Goal: Find specific fact: Find contact information

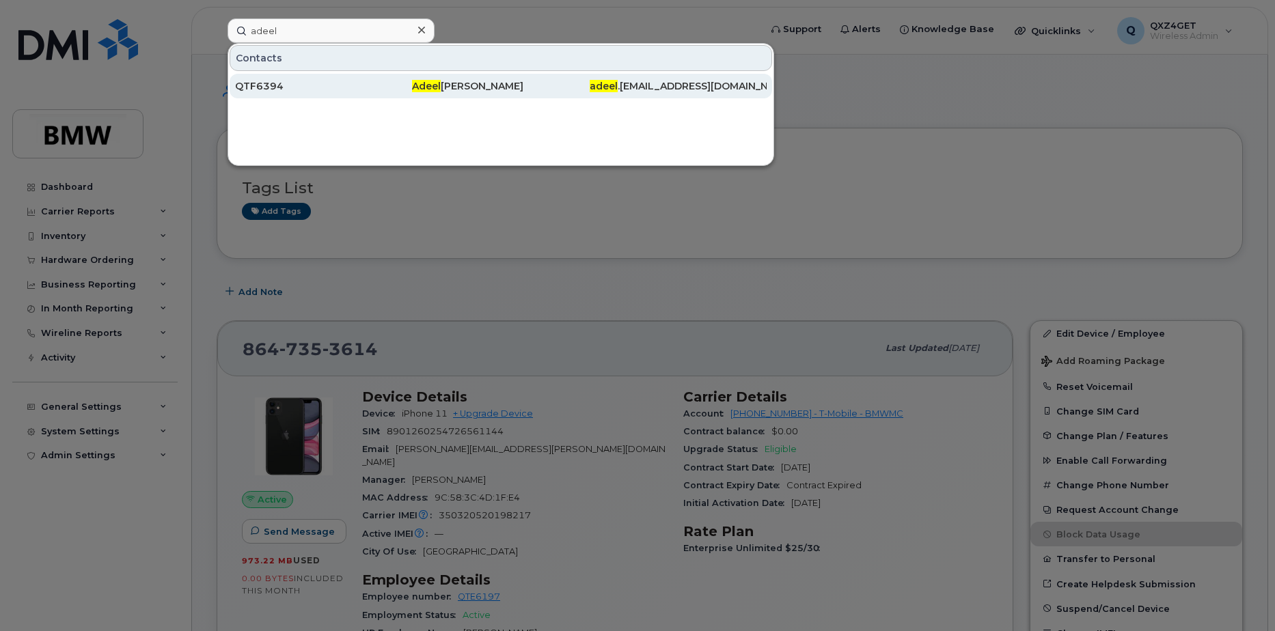
type input "adeel"
click at [261, 84] on div "QTF6394" at bounding box center [323, 86] width 177 height 14
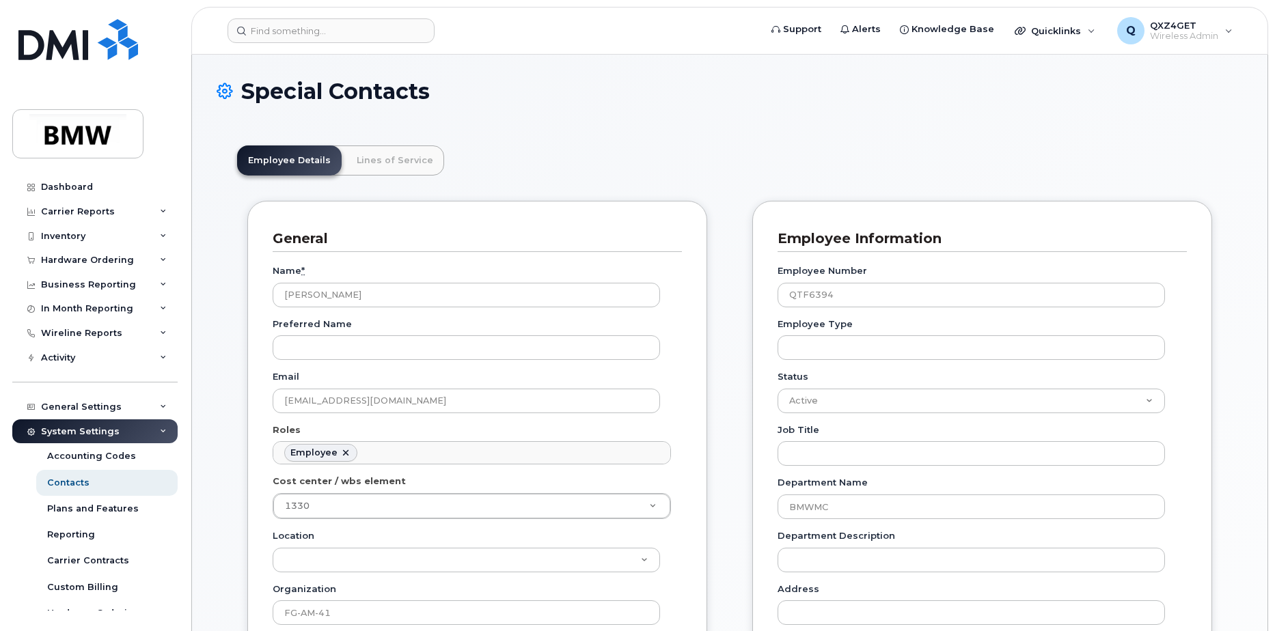
scroll to position [40, 0]
click at [342, 29] on input at bounding box center [331, 30] width 207 height 25
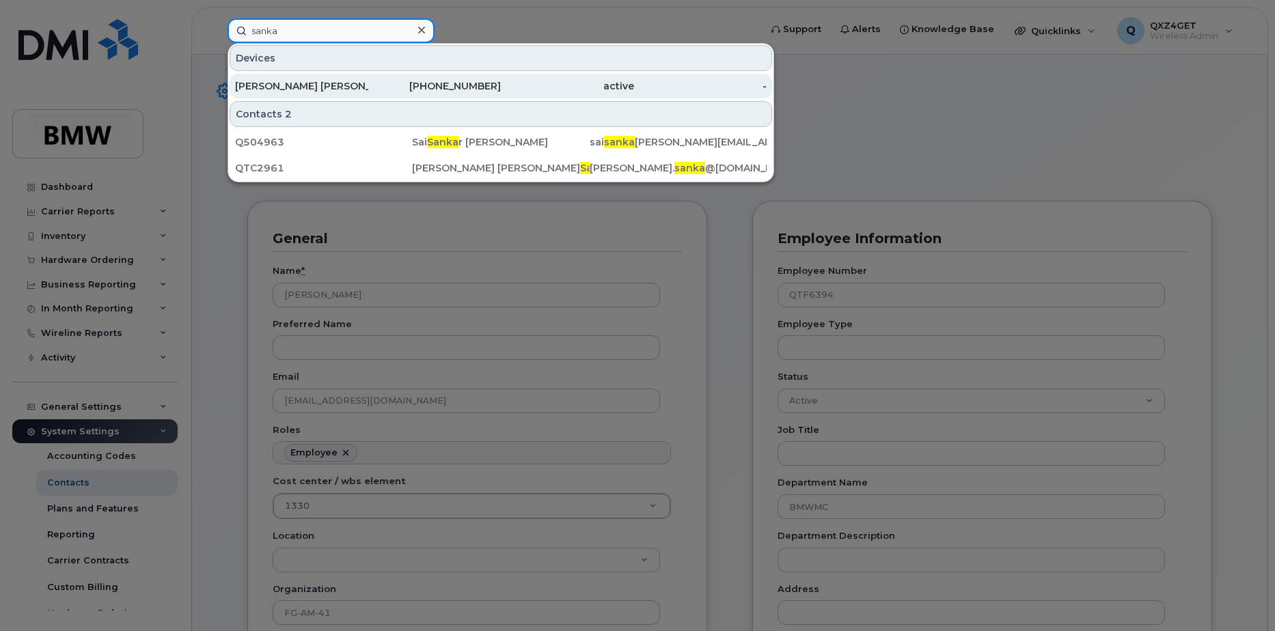
type input "sanka"
click at [339, 85] on div "Venkata Laxmi Sunitha Sanka" at bounding box center [301, 86] width 133 height 14
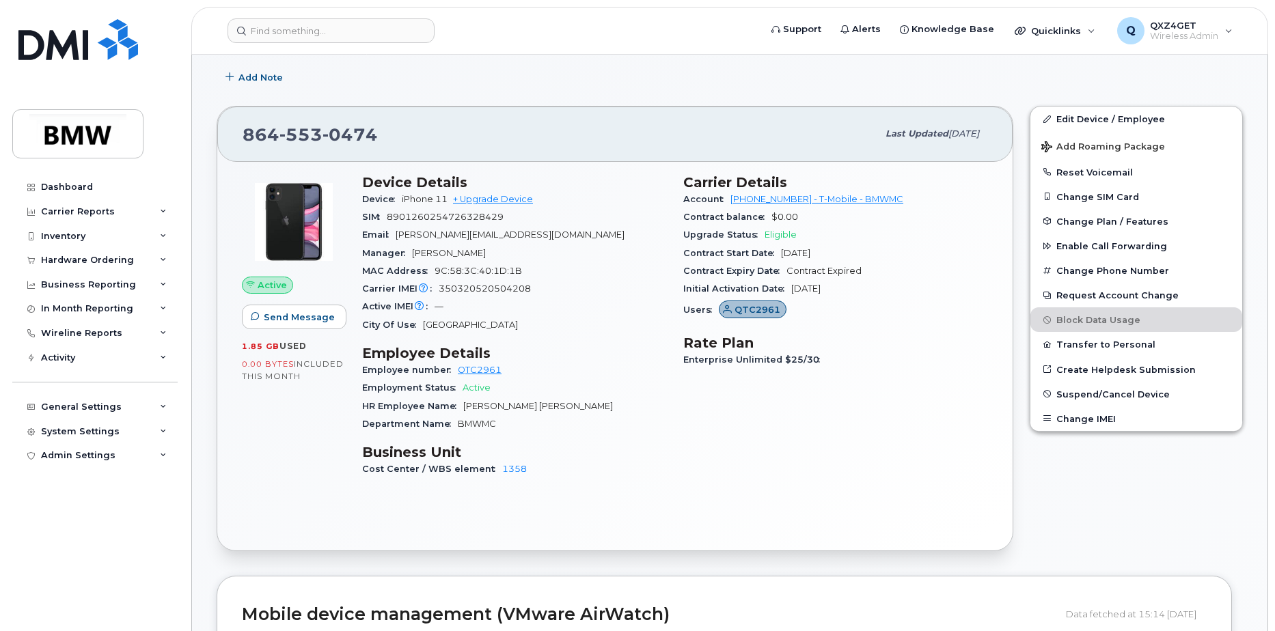
scroll to position [205, 0]
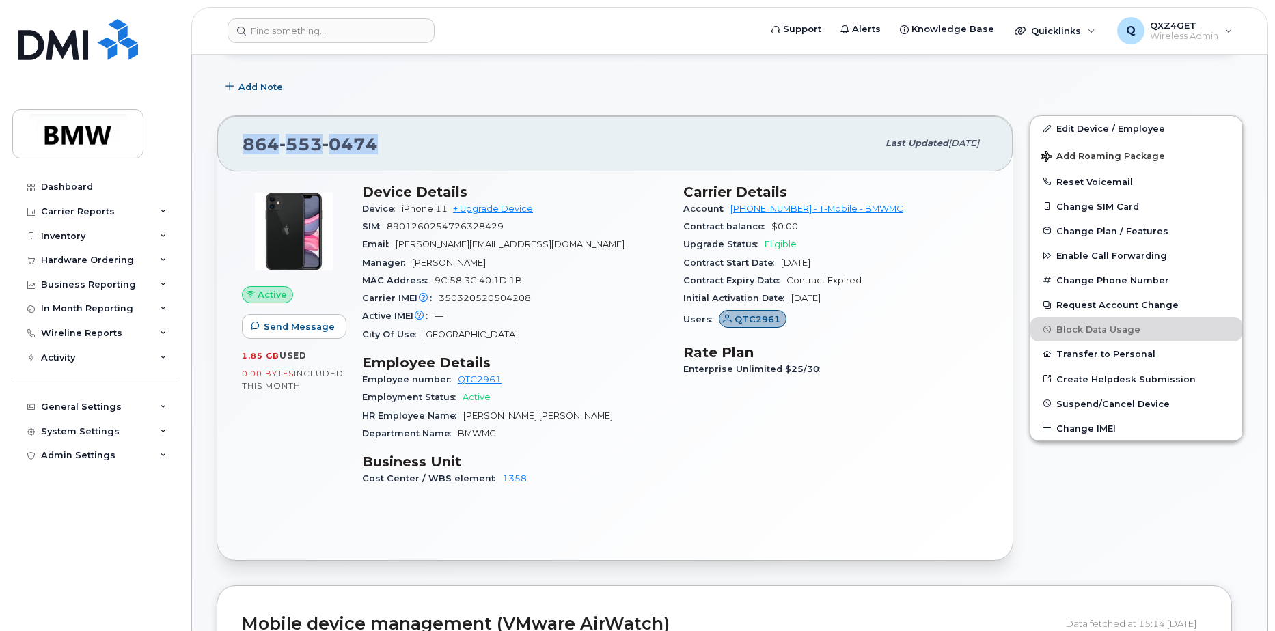
drag, startPoint x: 373, startPoint y: 139, endPoint x: 246, endPoint y: 145, distance: 127.3
click at [224, 144] on div "864 553 0474 Last updated Aug 28, 2025" at bounding box center [615, 143] width 796 height 55
copy span "864 553 0474"
click at [299, 31] on input at bounding box center [331, 30] width 207 height 25
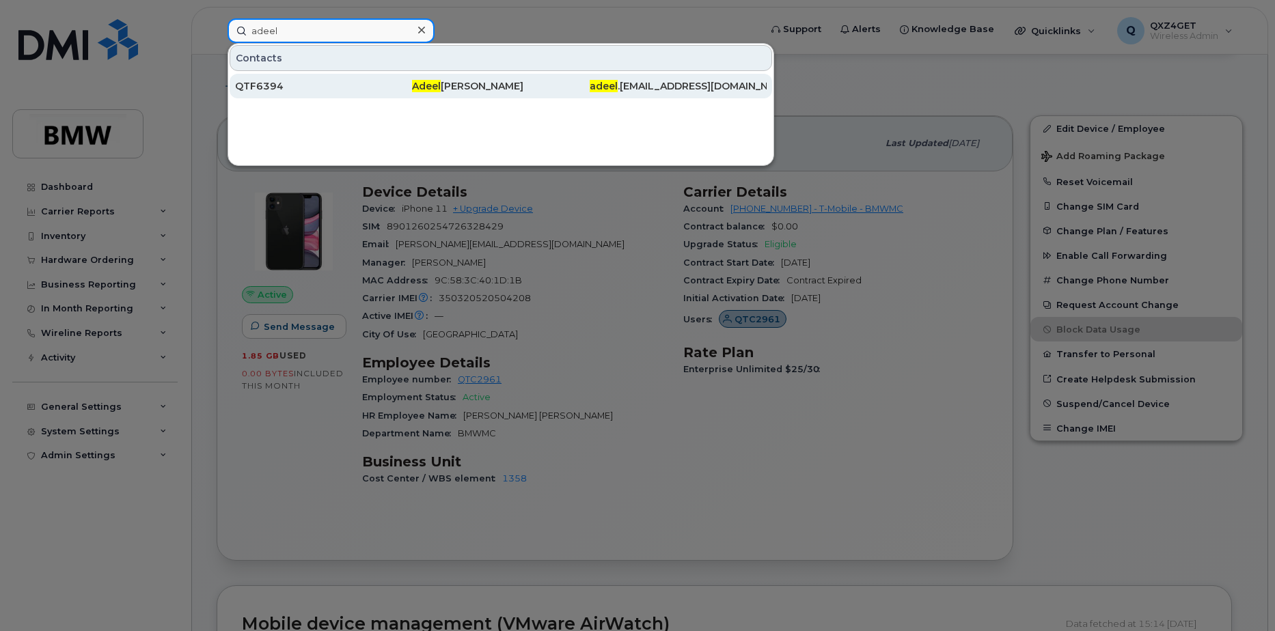
type input "adeel"
click at [477, 88] on div "Adeel Sikandar" at bounding box center [500, 86] width 177 height 14
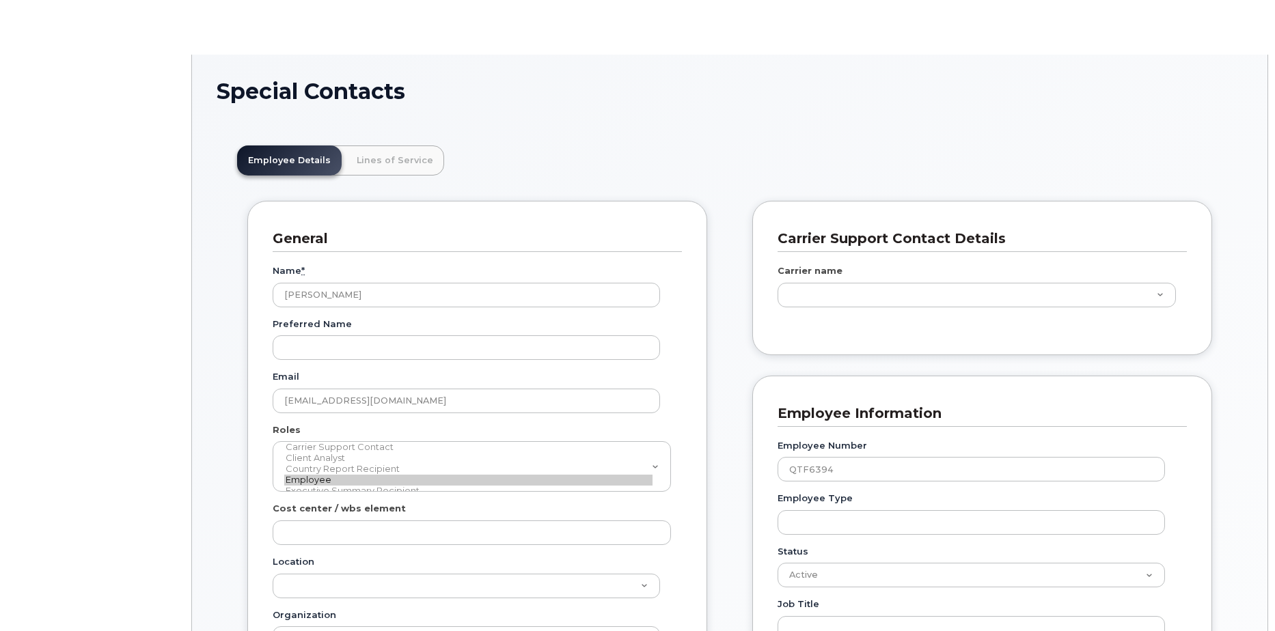
scroll to position [40, 0]
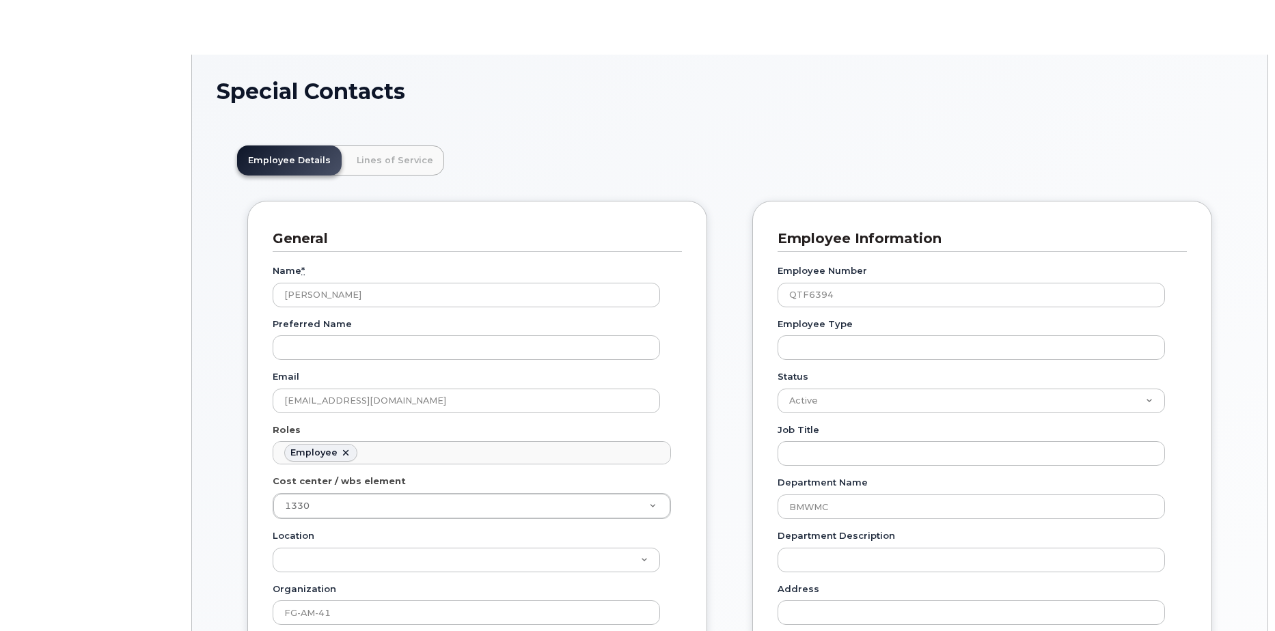
type input "14966712"
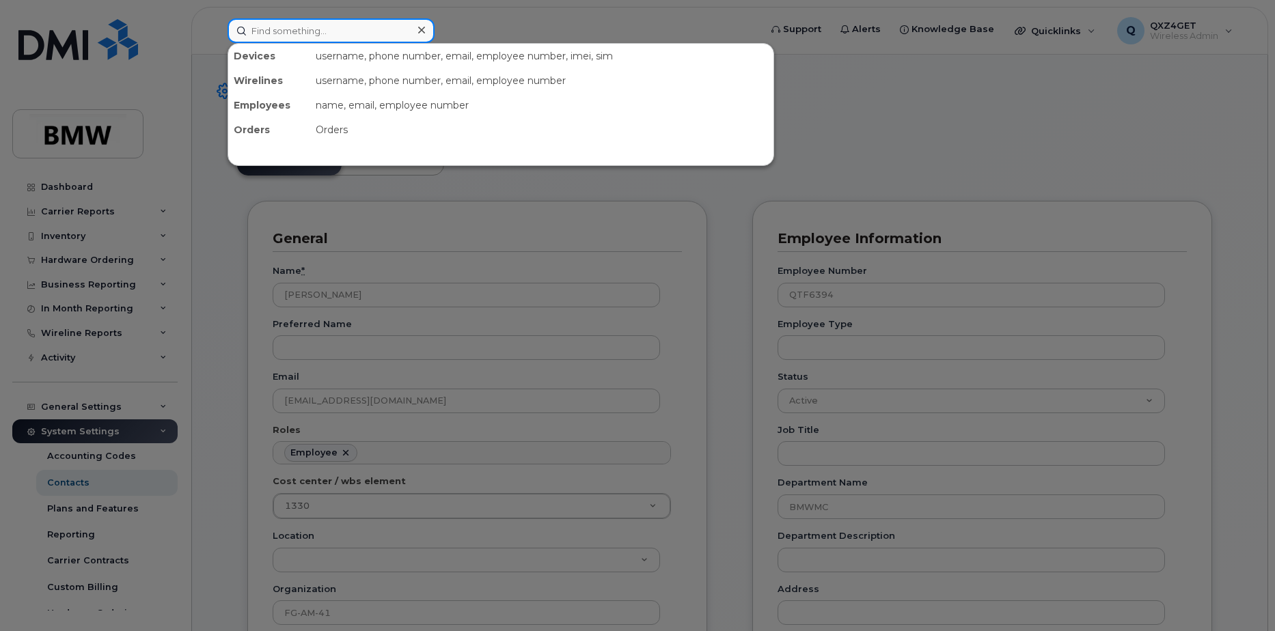
click at [346, 37] on input at bounding box center [331, 30] width 207 height 25
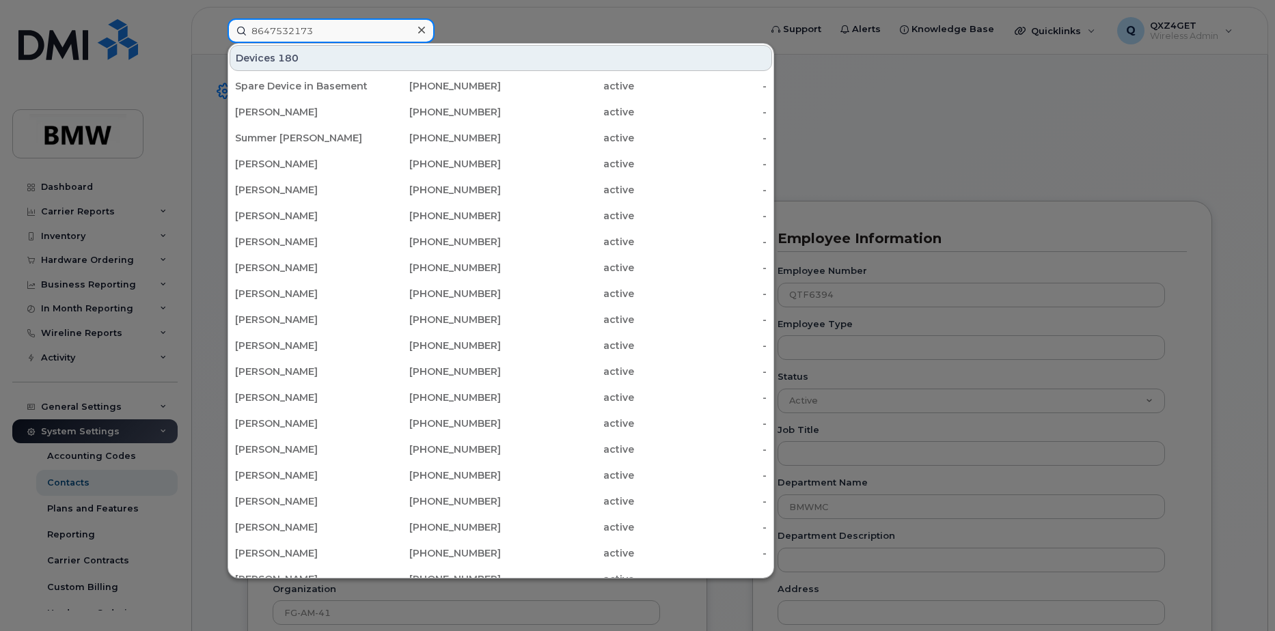
type input "8647532173"
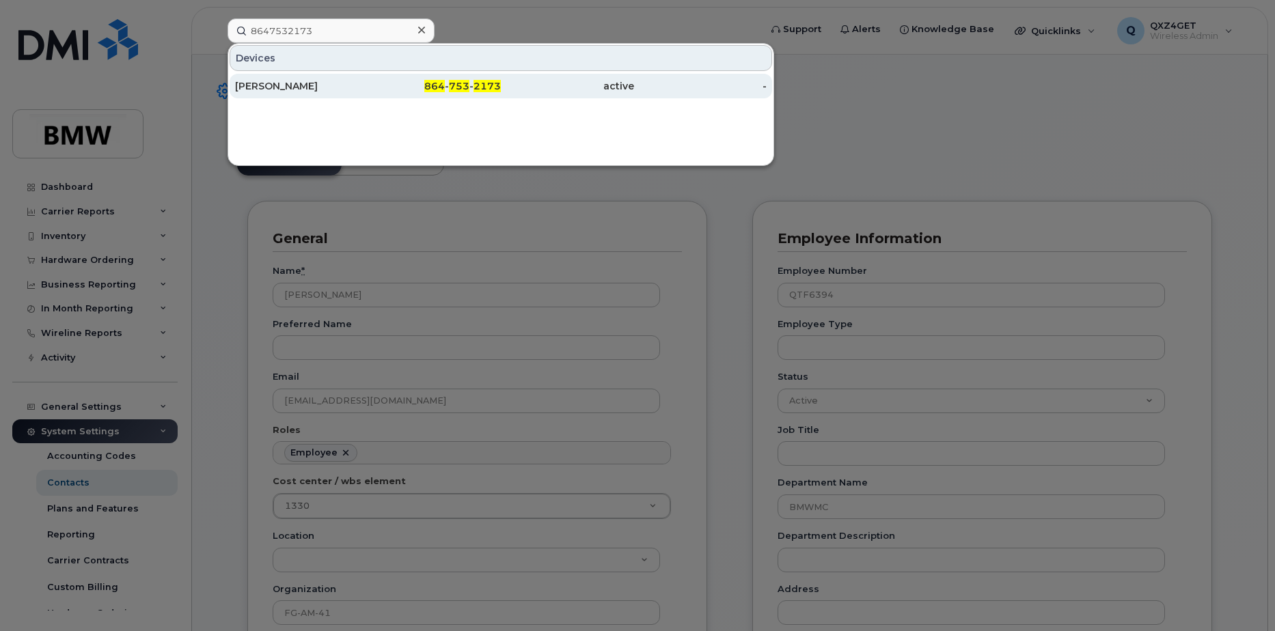
click at [262, 87] on div "[PERSON_NAME]" at bounding box center [301, 86] width 133 height 14
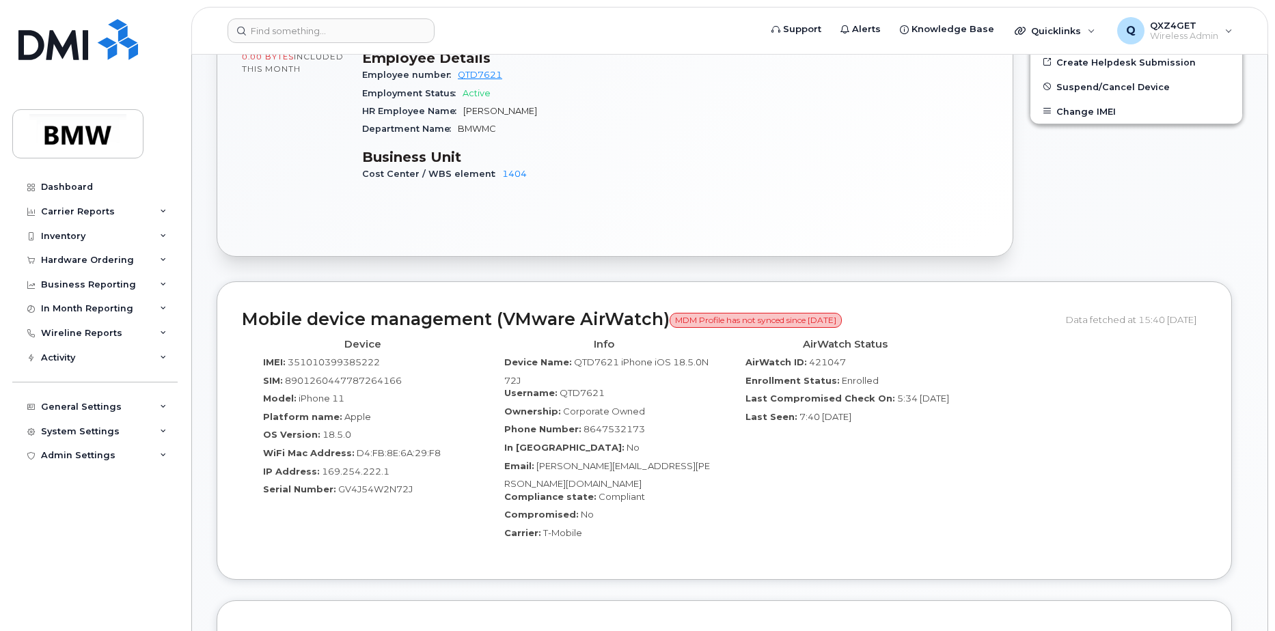
scroll to position [534, 0]
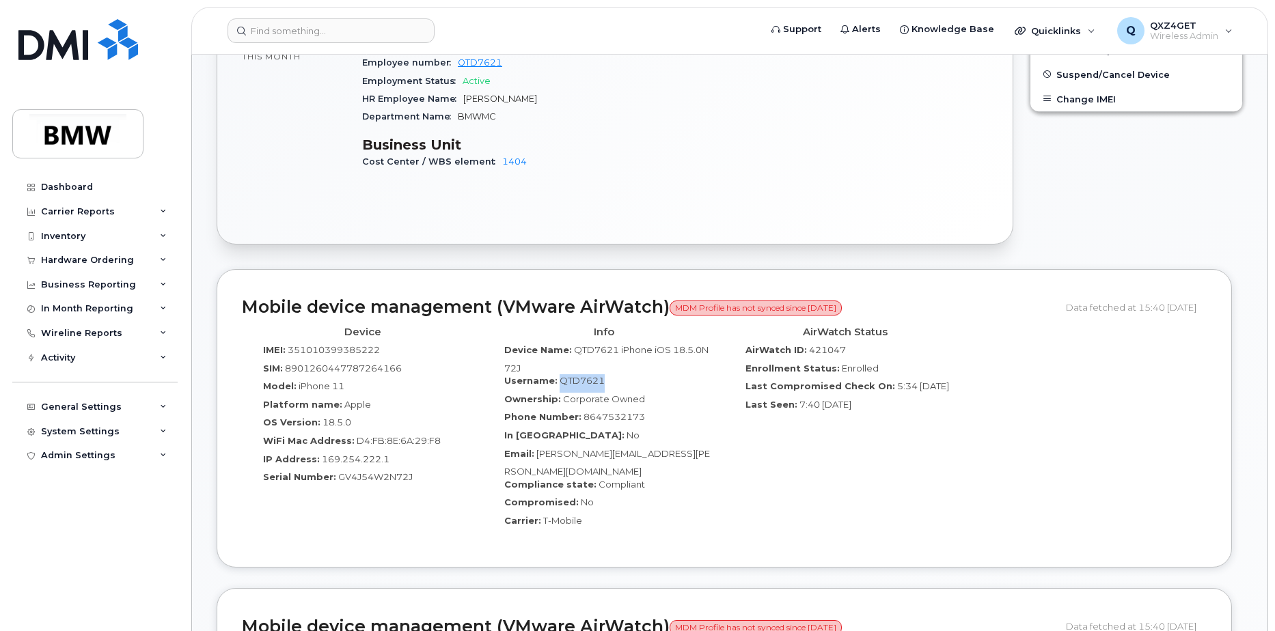
drag, startPoint x: 609, startPoint y: 365, endPoint x: 557, endPoint y: 369, distance: 52.1
click at [557, 375] on div "Username: QTD7621" at bounding box center [603, 384] width 221 height 18
copy span "QTD7621"
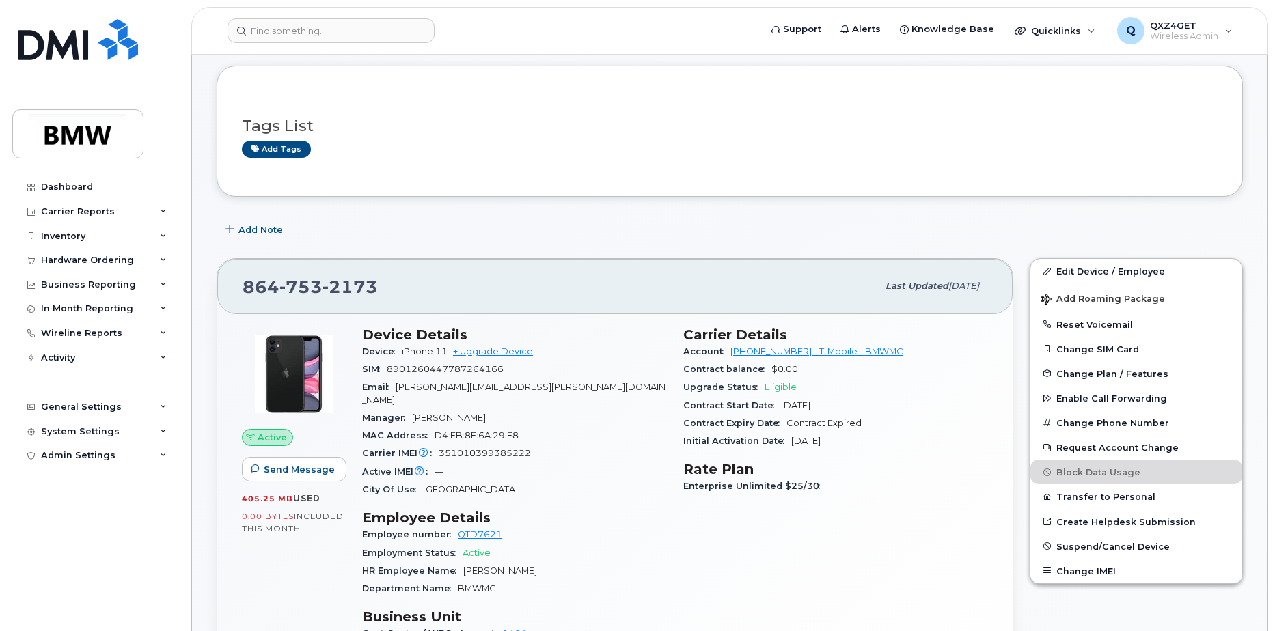
scroll to position [0, 0]
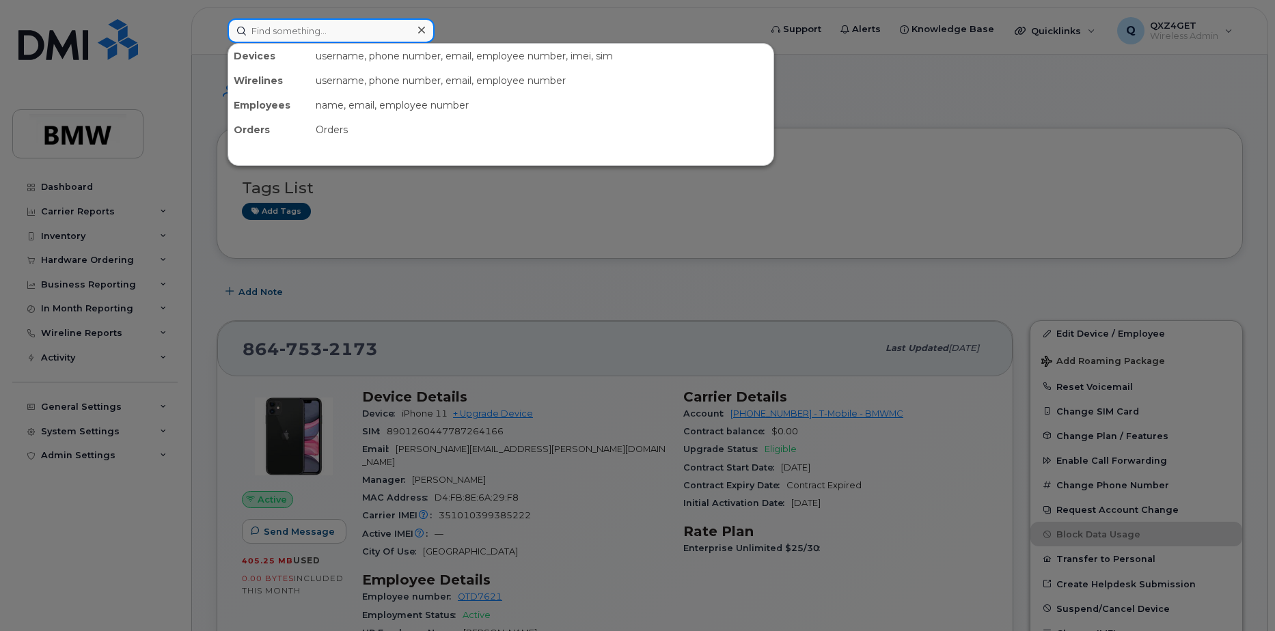
click at [292, 33] on input at bounding box center [331, 30] width 207 height 25
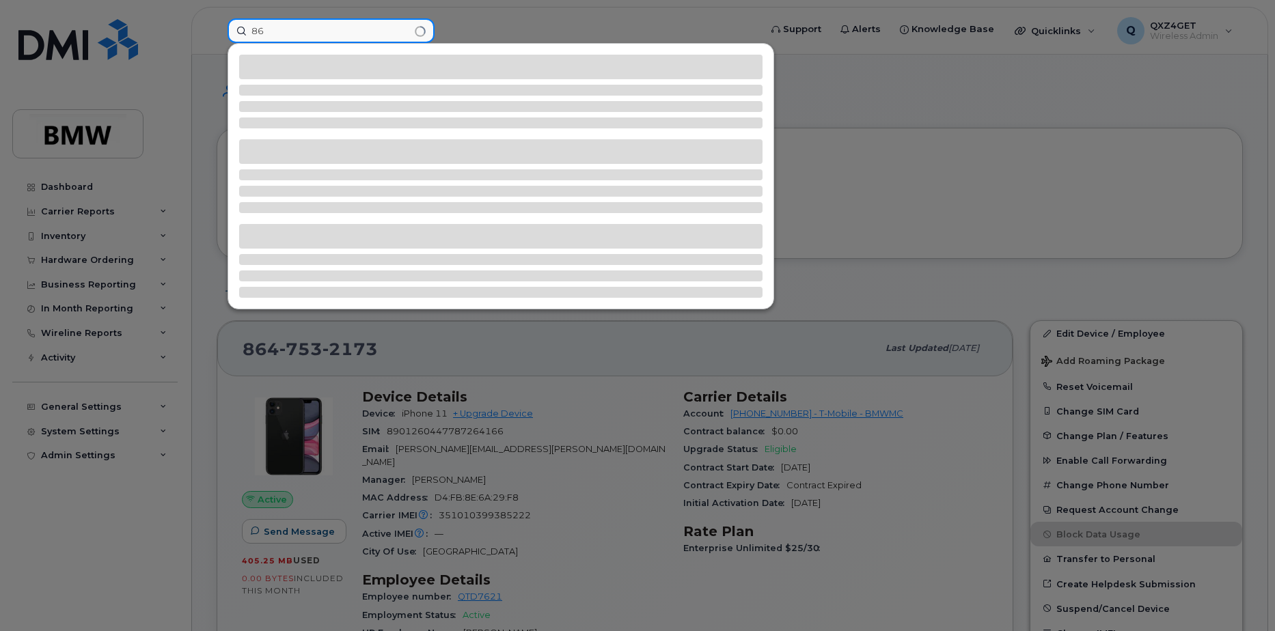
type input "8"
type input "8649058180"
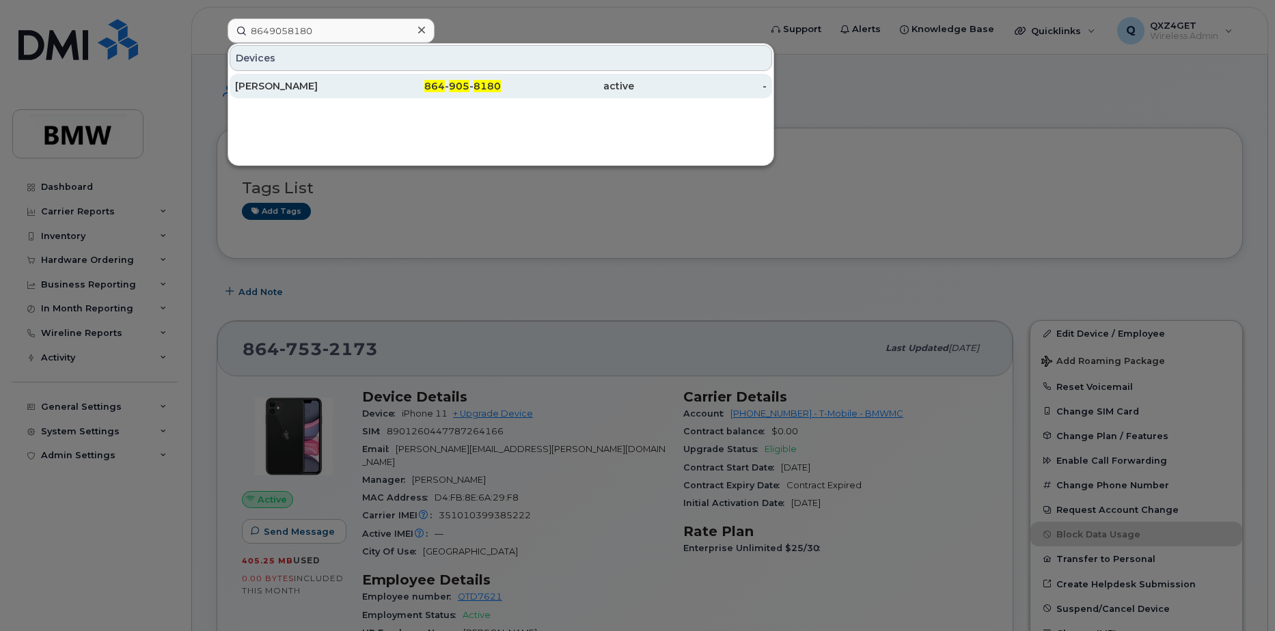
click at [273, 87] on div "[PERSON_NAME]" at bounding box center [301, 86] width 133 height 14
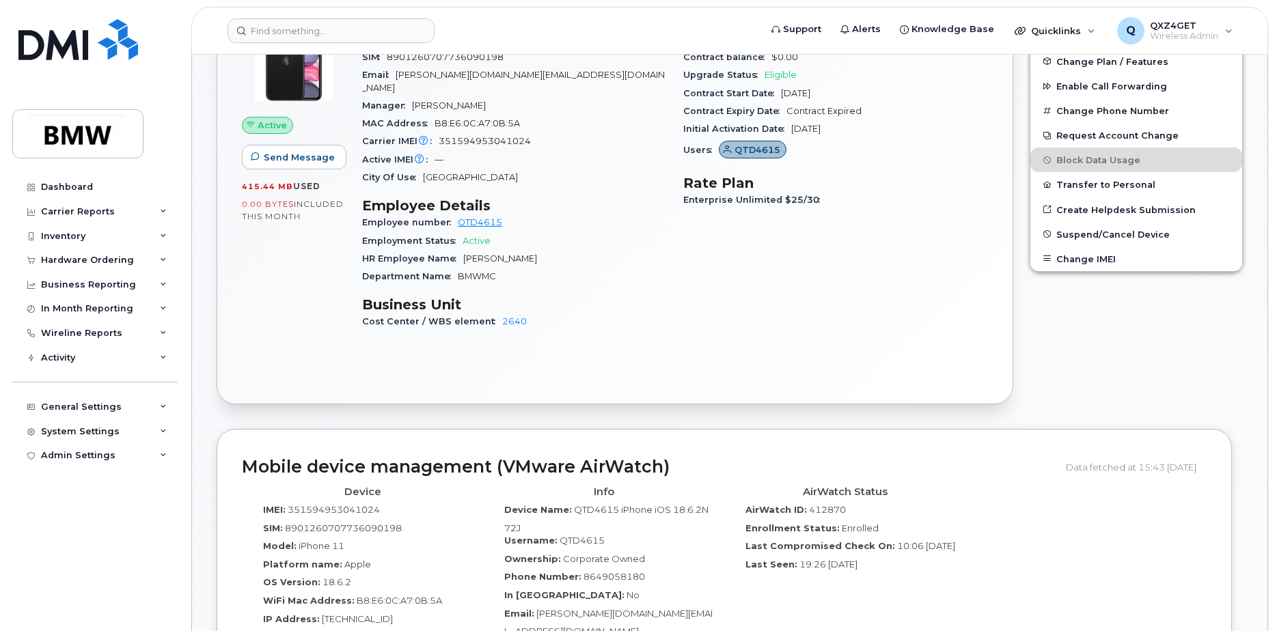
scroll to position [547, 0]
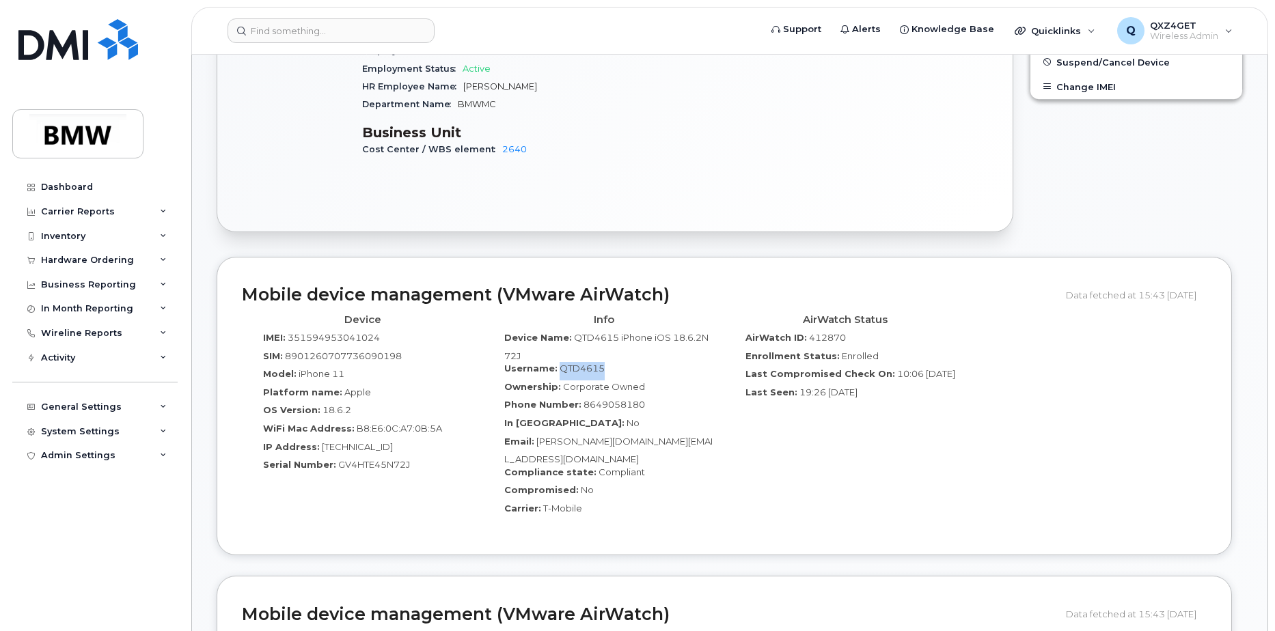
drag, startPoint x: 605, startPoint y: 358, endPoint x: 560, endPoint y: 362, distance: 45.3
click at [560, 362] on div "Username: QTD4615" at bounding box center [603, 371] width 221 height 18
copy span "QTD4615"
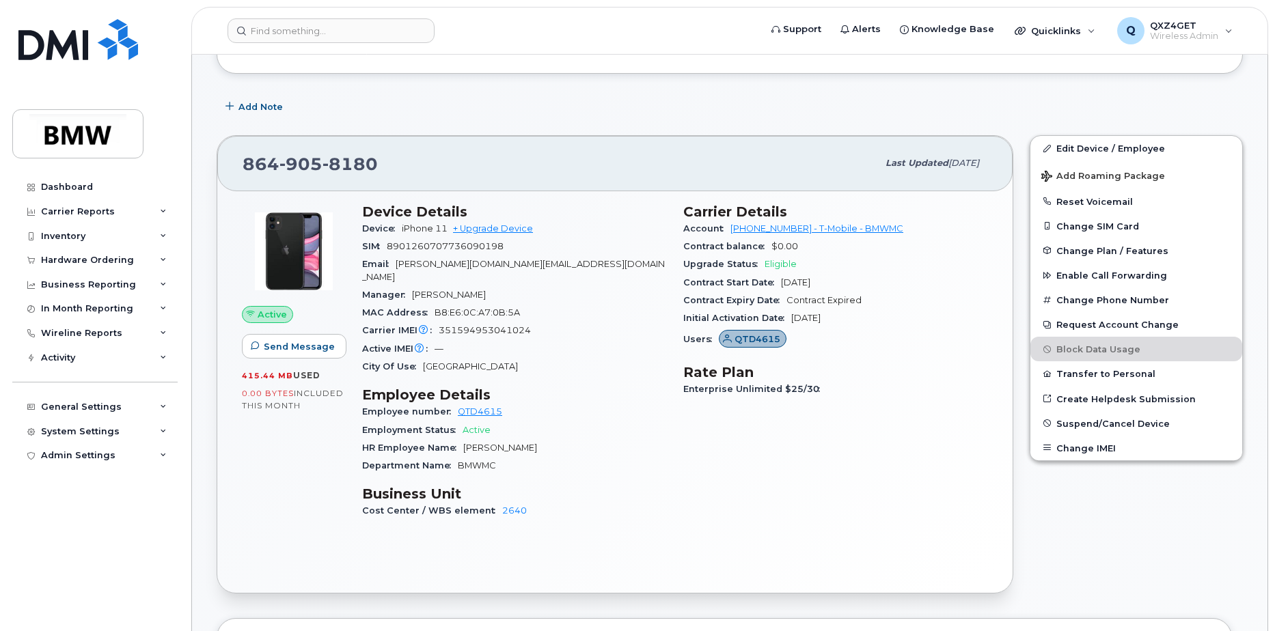
scroll to position [68, 0]
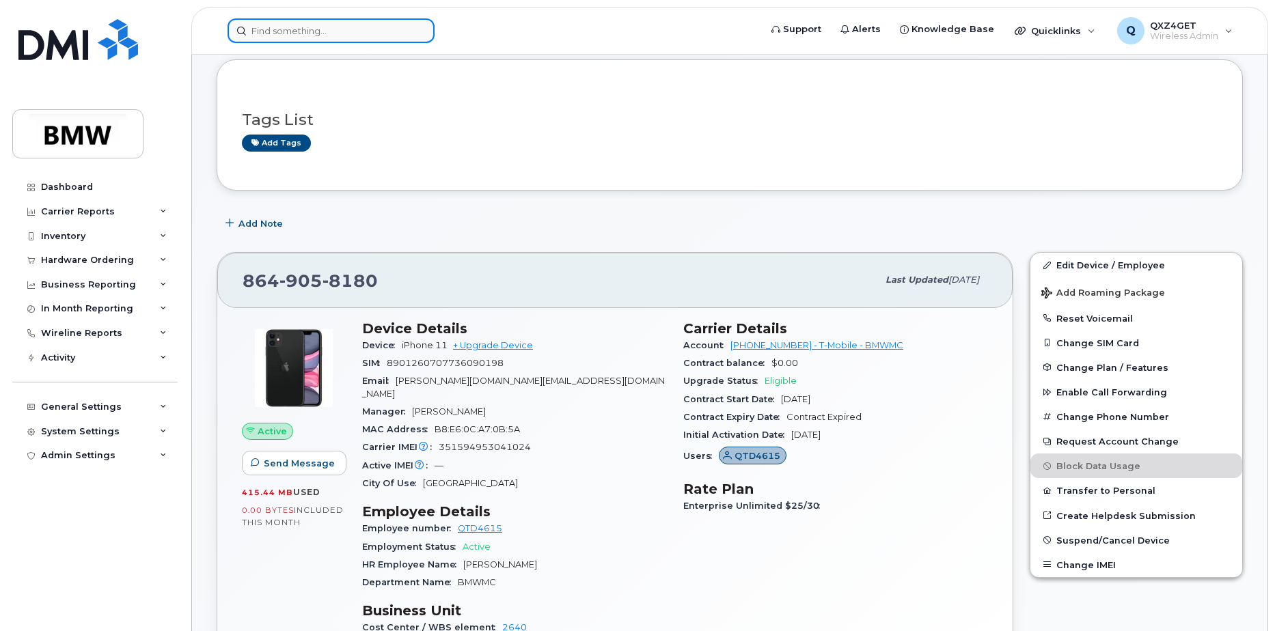
click at [301, 35] on input at bounding box center [331, 30] width 207 height 25
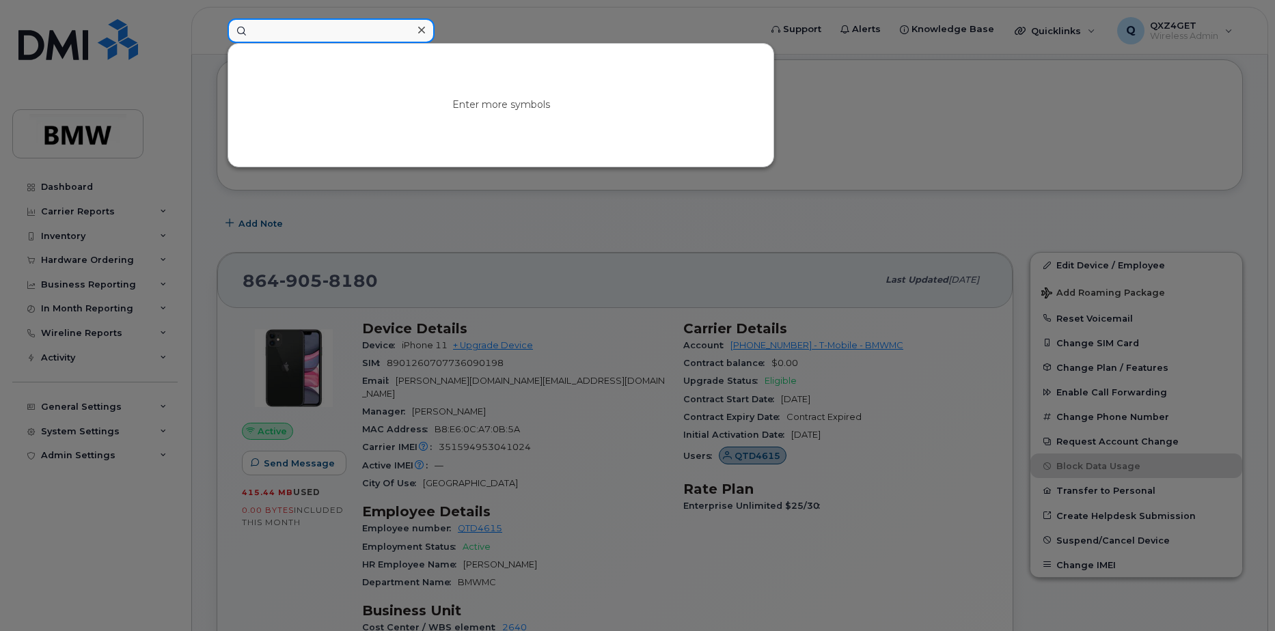
click at [314, 37] on input at bounding box center [331, 30] width 207 height 25
click at [323, 21] on input at bounding box center [331, 30] width 207 height 25
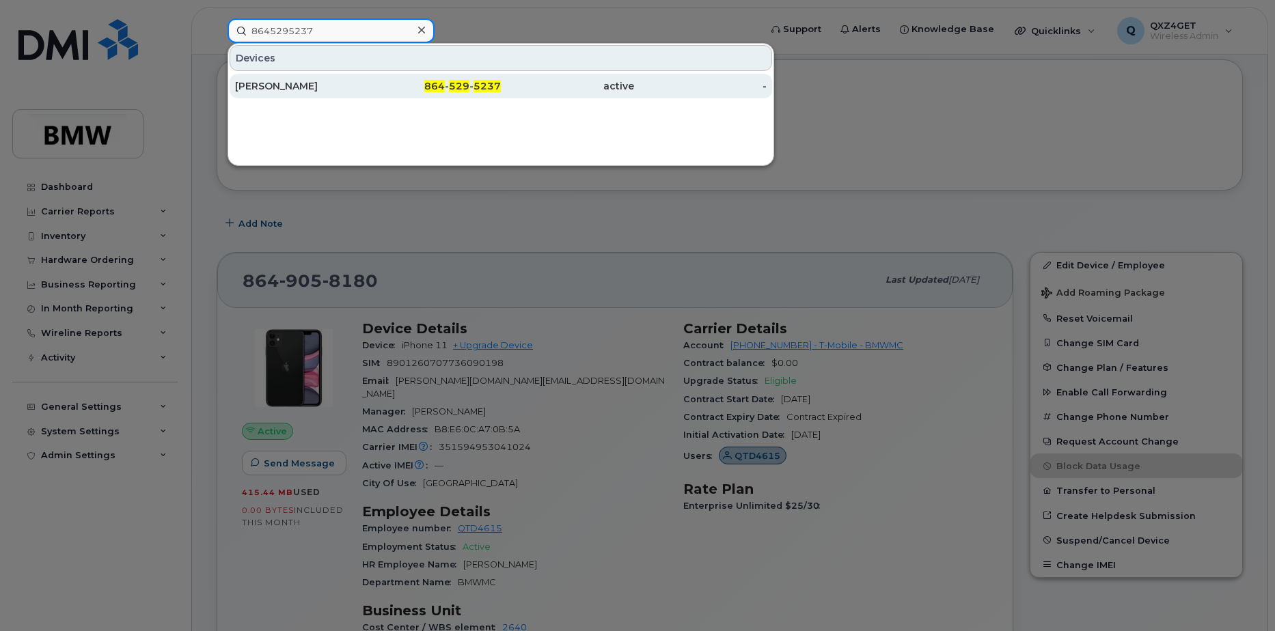
type input "8645295237"
click at [289, 81] on div "[PERSON_NAME]" at bounding box center [301, 86] width 133 height 14
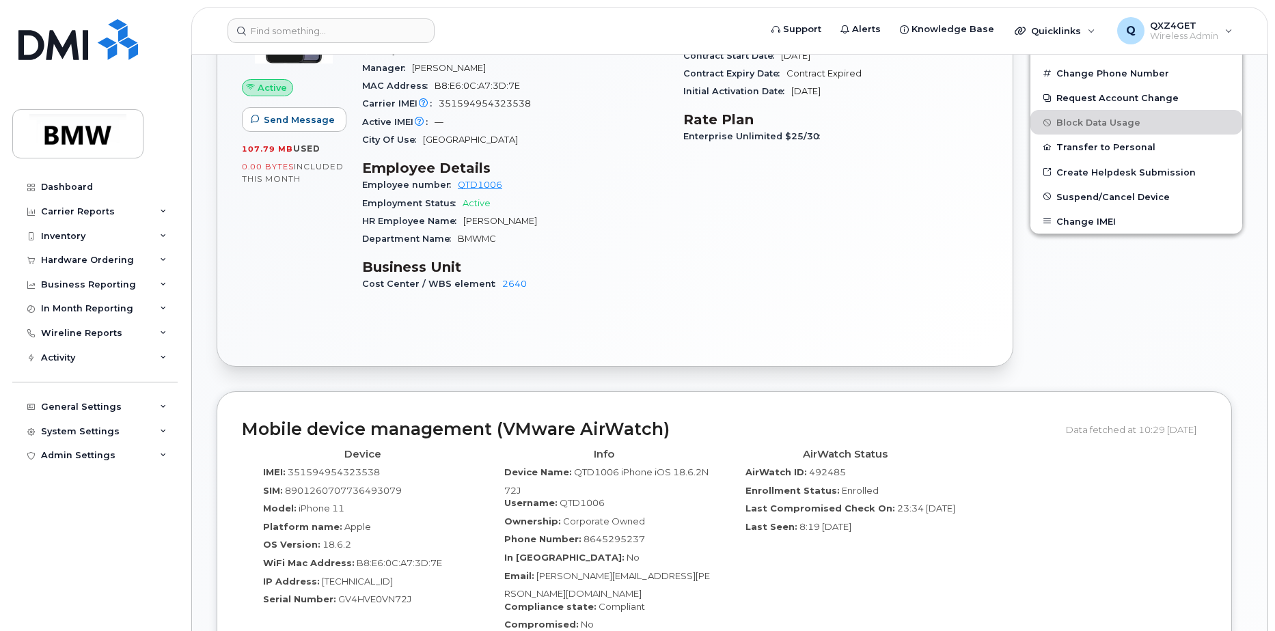
scroll to position [534, 0]
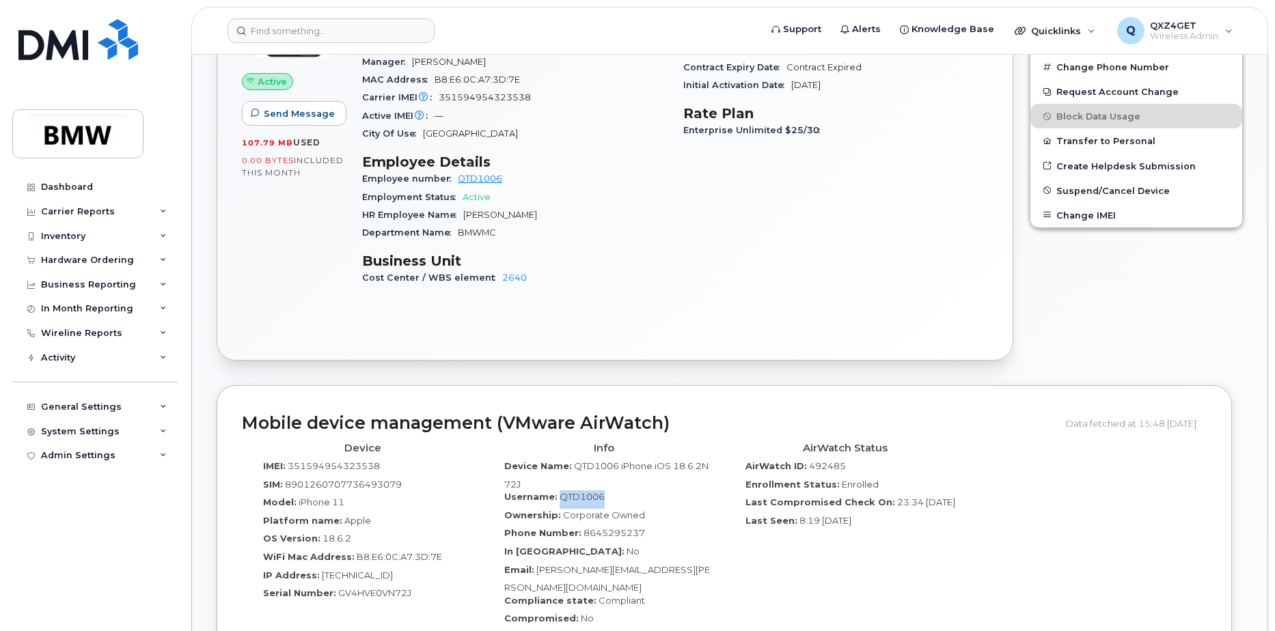
drag, startPoint x: 608, startPoint y: 487, endPoint x: 559, endPoint y: 486, distance: 48.5
click at [559, 491] on div "Username: QTD1006" at bounding box center [603, 500] width 221 height 18
copy span "QTD1006"
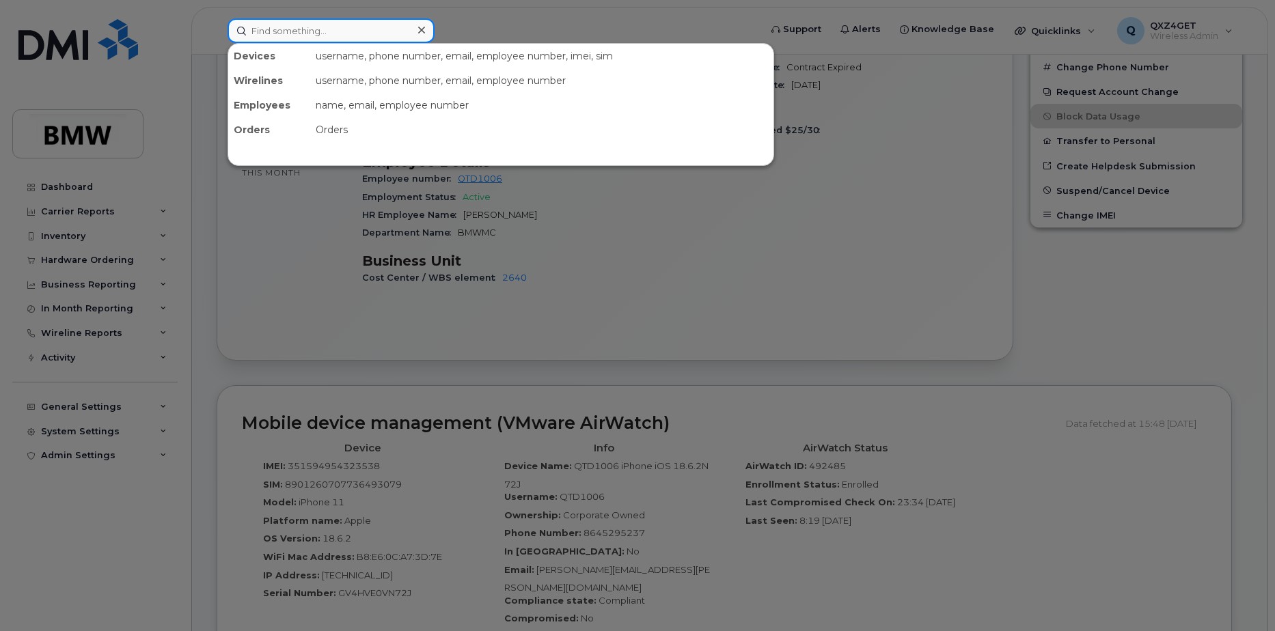
click at [360, 32] on input at bounding box center [331, 30] width 207 height 25
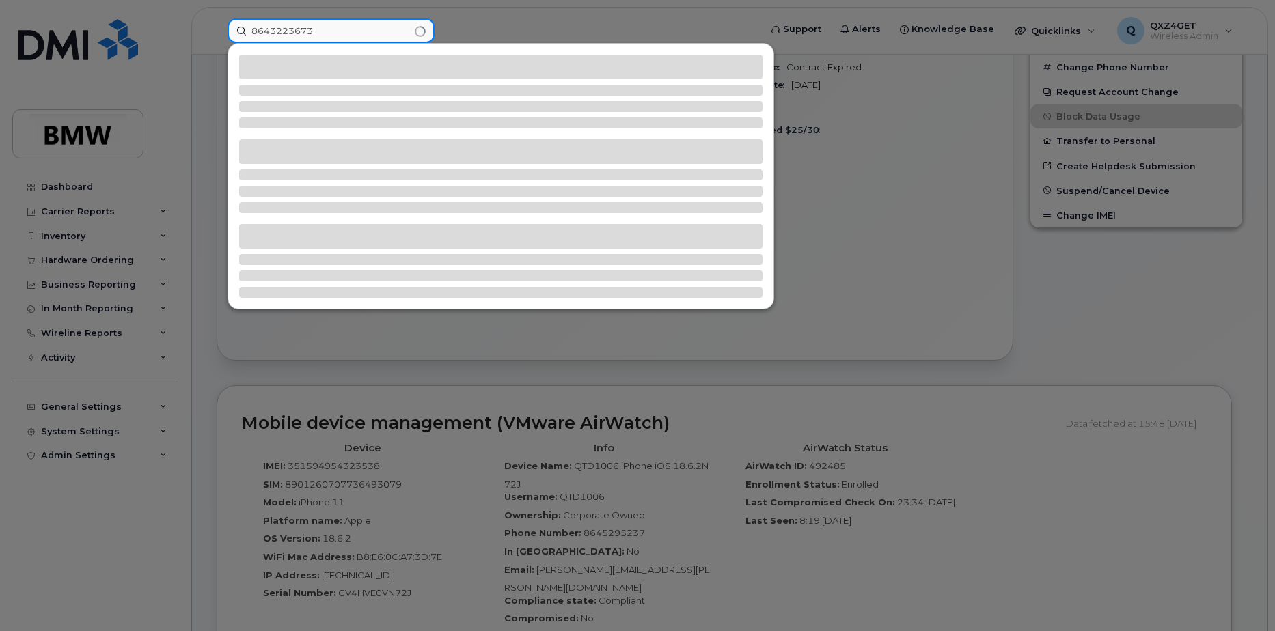
type input "8643223673"
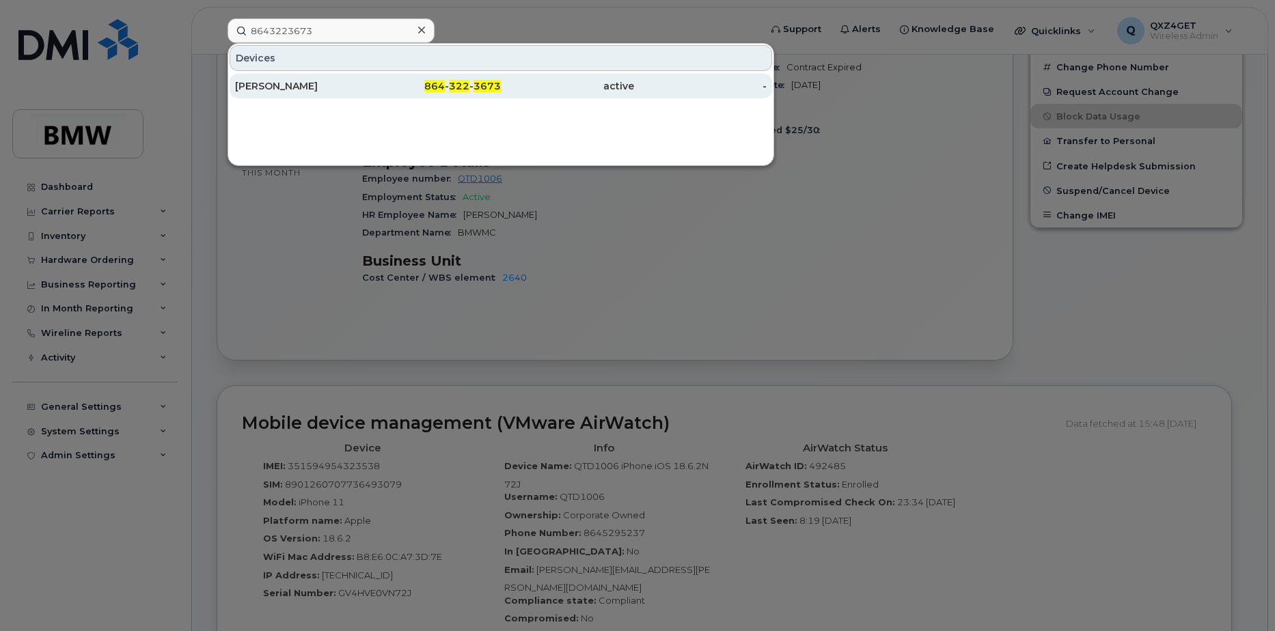
click at [275, 89] on div "Jordan Hazel" at bounding box center [301, 86] width 133 height 14
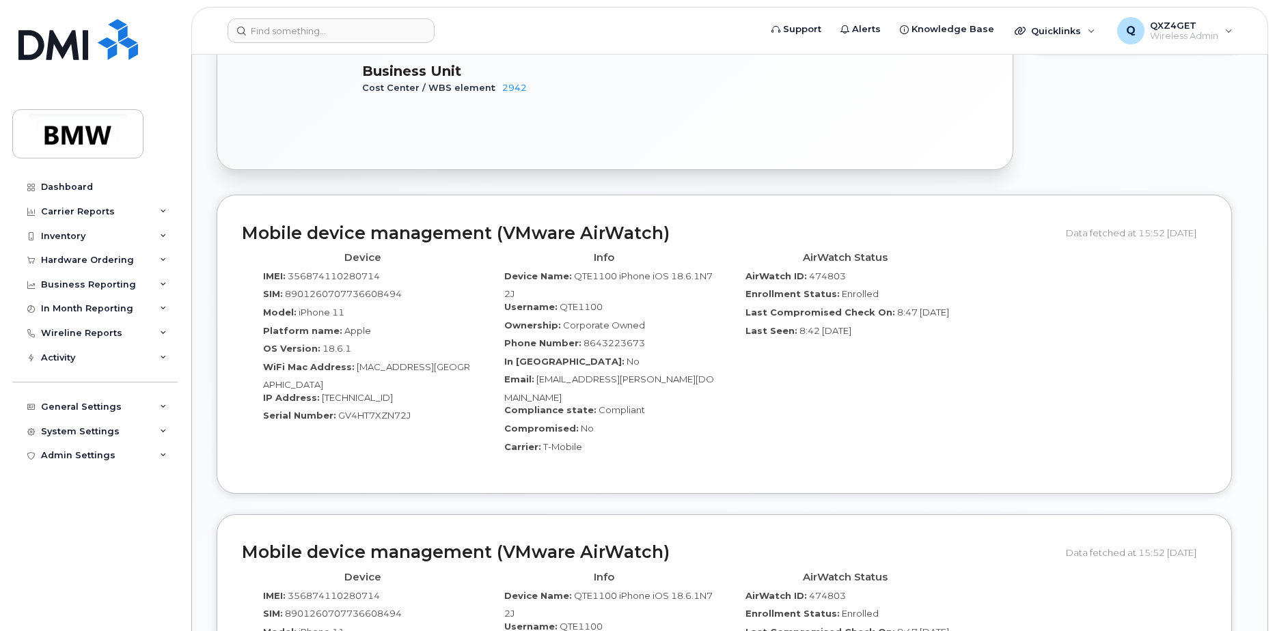
scroll to position [603, 0]
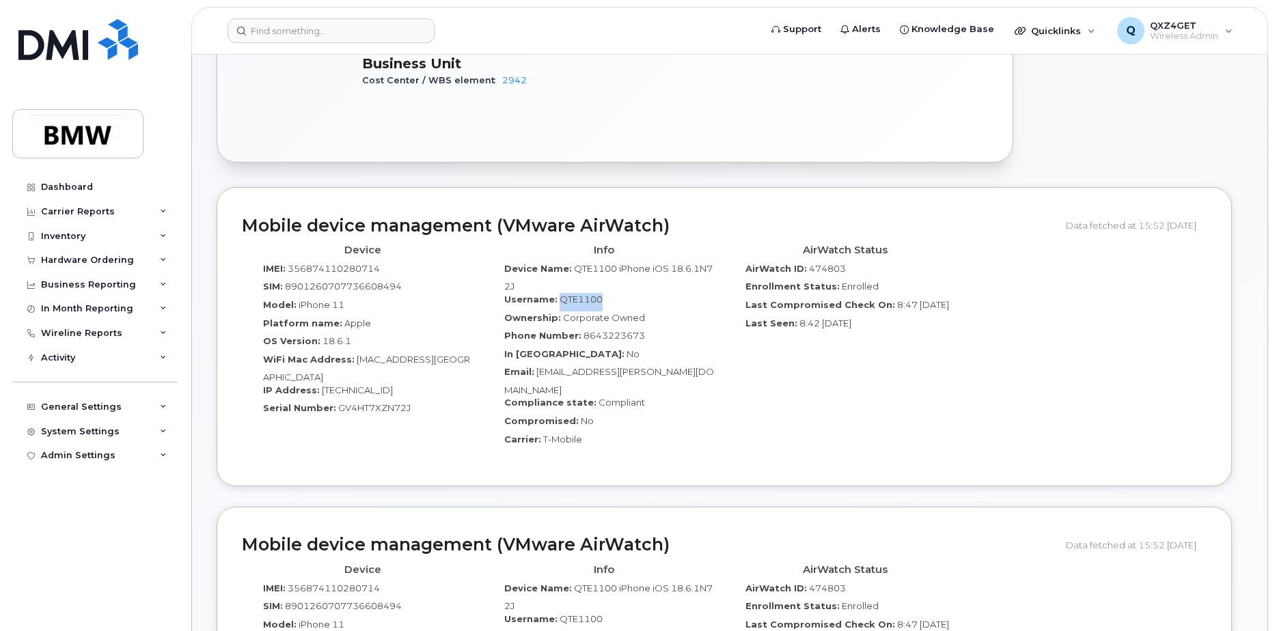
drag, startPoint x: 607, startPoint y: 302, endPoint x: 557, endPoint y: 303, distance: 49.9
click at [557, 303] on div "Username: QTE1100" at bounding box center [603, 302] width 221 height 18
copy span "QTE1100"
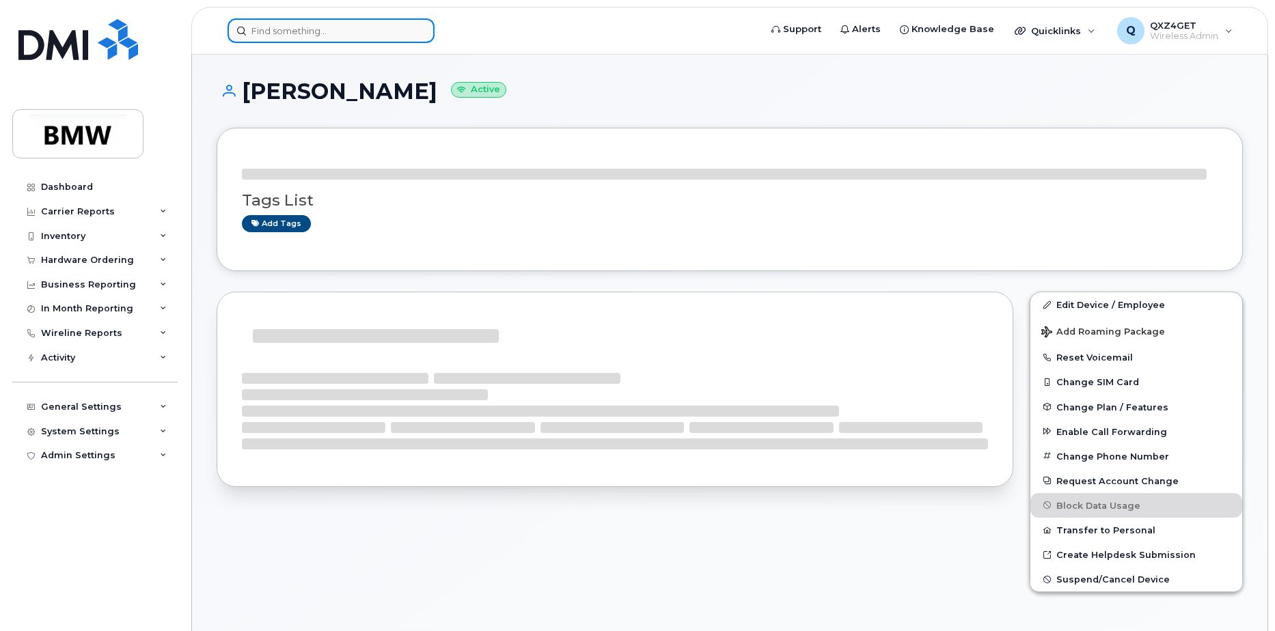
click at [385, 29] on input at bounding box center [331, 30] width 207 height 25
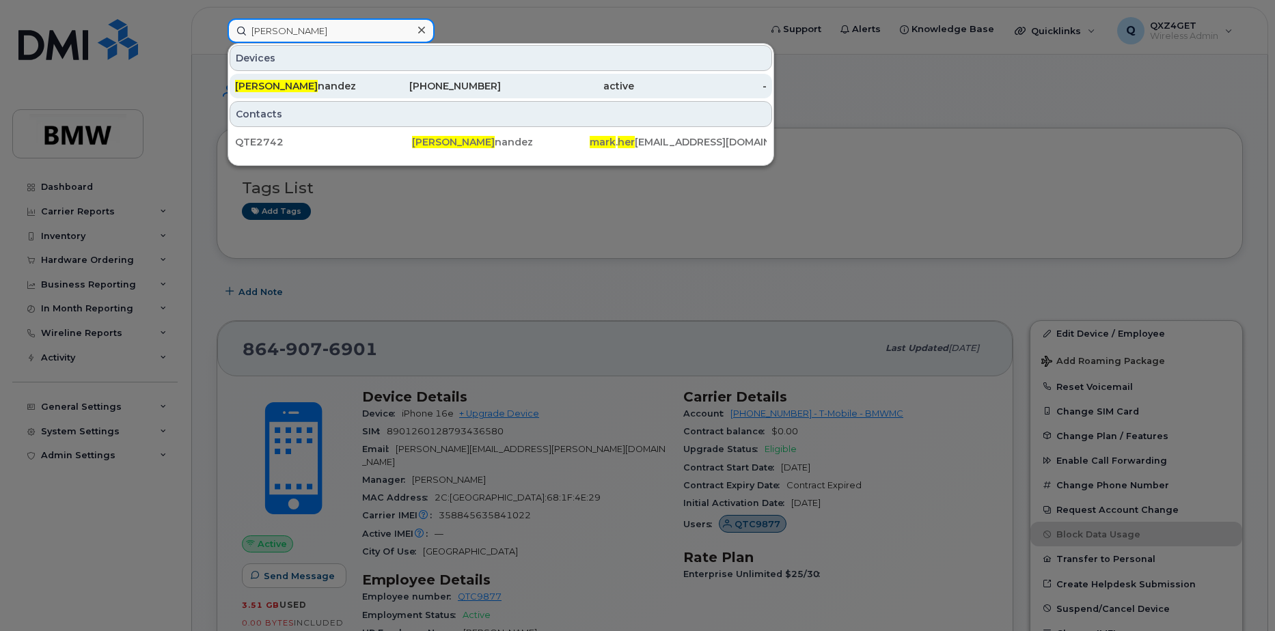
type input "mark Her"
click at [312, 90] on div "Mark Her nandez" at bounding box center [301, 86] width 133 height 14
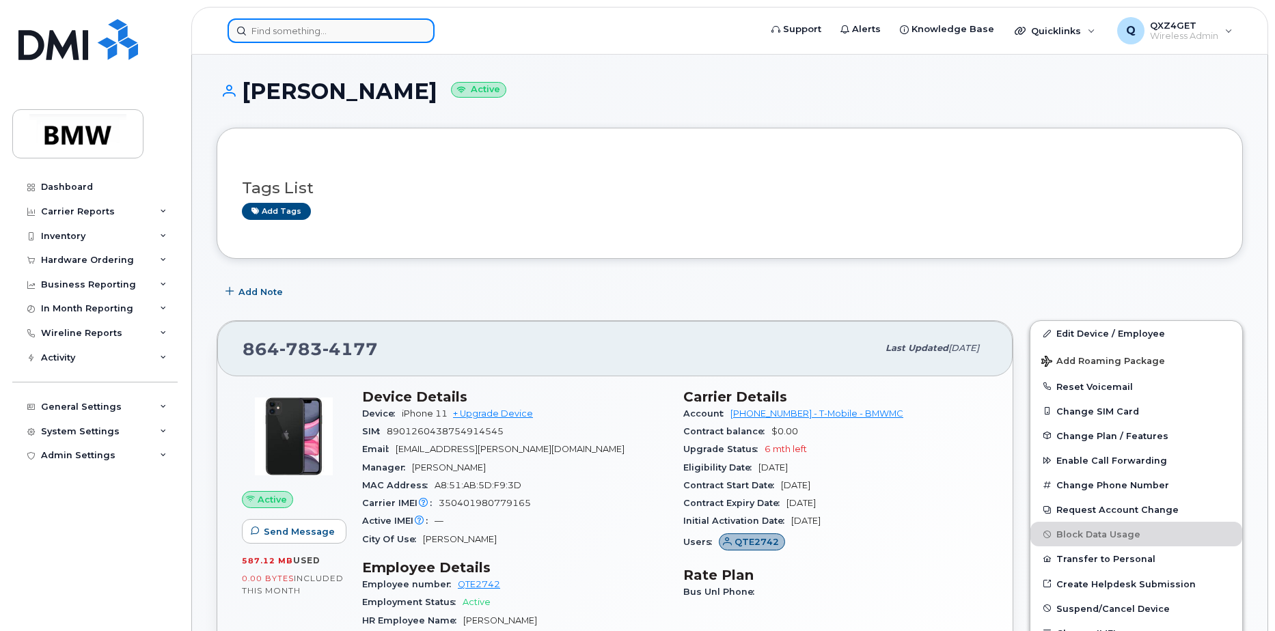
click at [317, 31] on input at bounding box center [331, 30] width 207 height 25
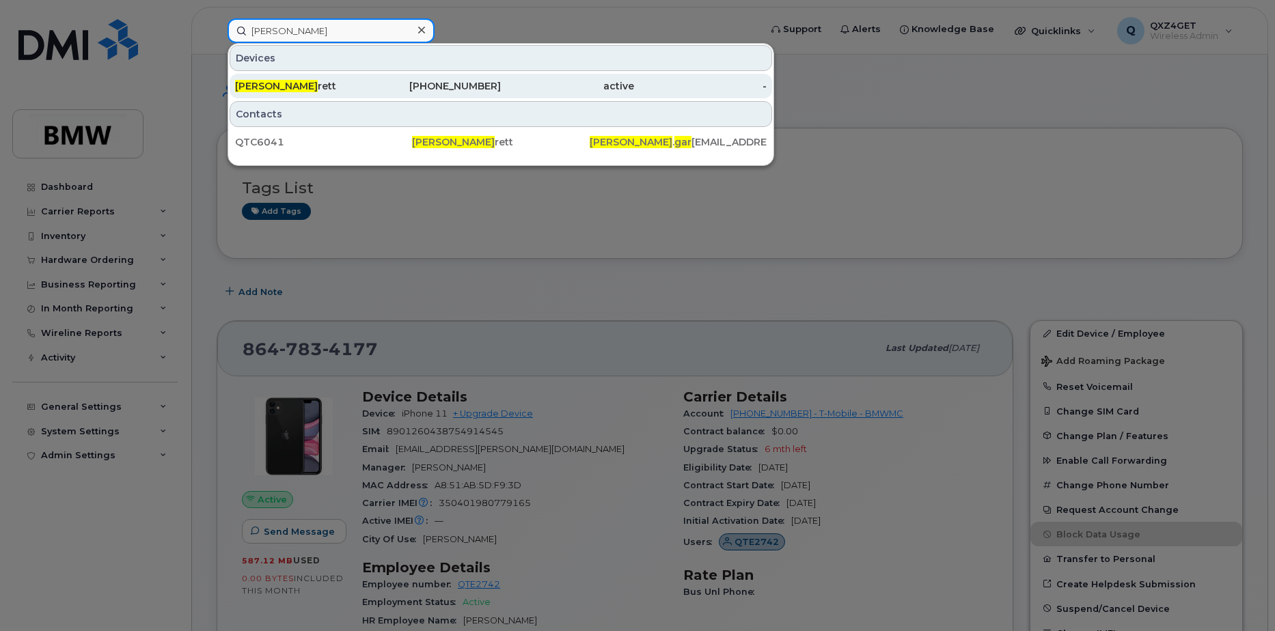
type input "courtney Gar"
click at [551, 87] on div "active" at bounding box center [567, 86] width 133 height 14
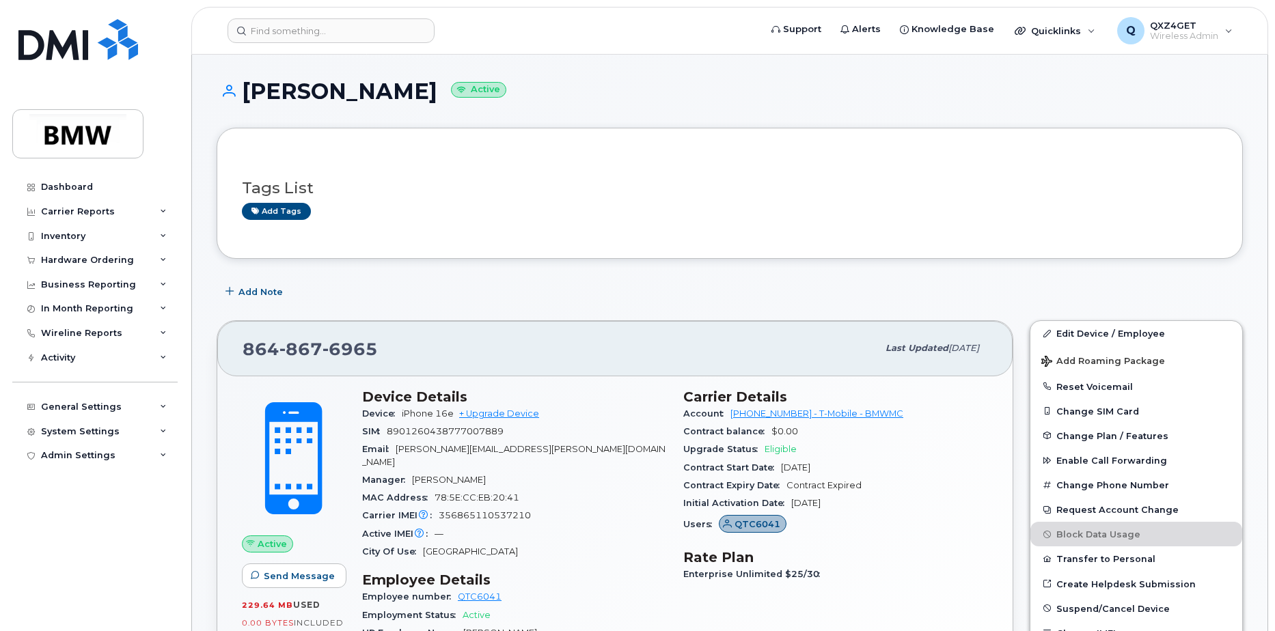
click at [303, 17] on header "Support Alerts Knowledge Base Quicklinks Suspend / Cancel Device Change SIM Car…" at bounding box center [729, 31] width 1077 height 48
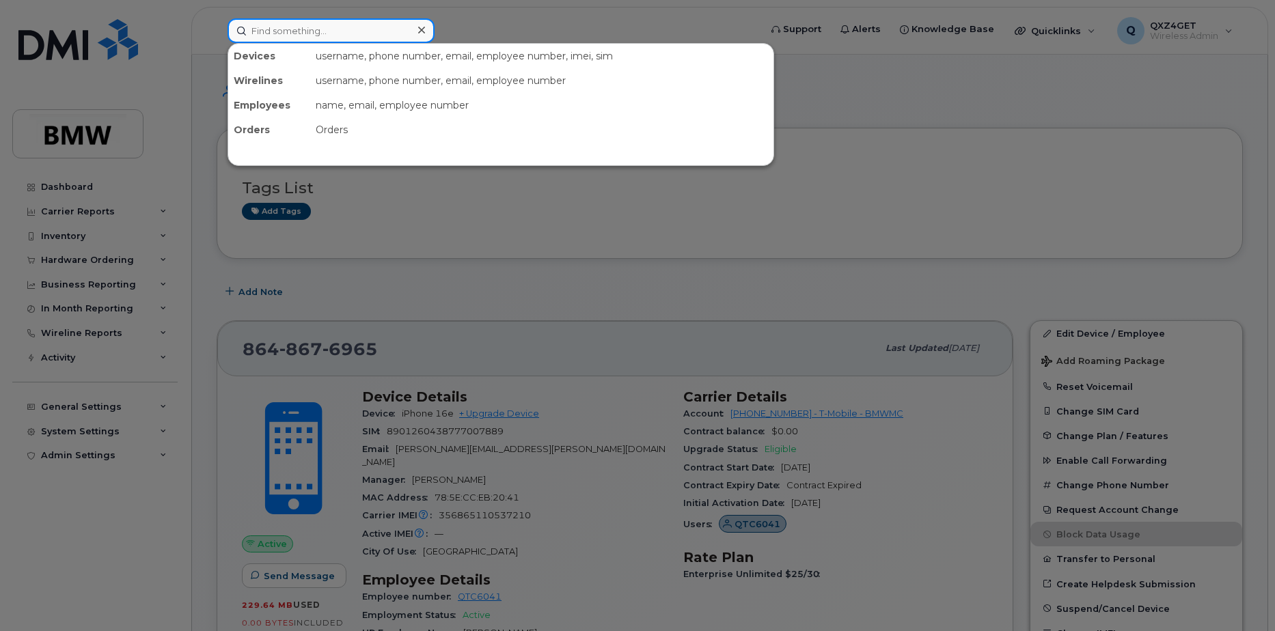
click at [310, 31] on input at bounding box center [331, 30] width 207 height 25
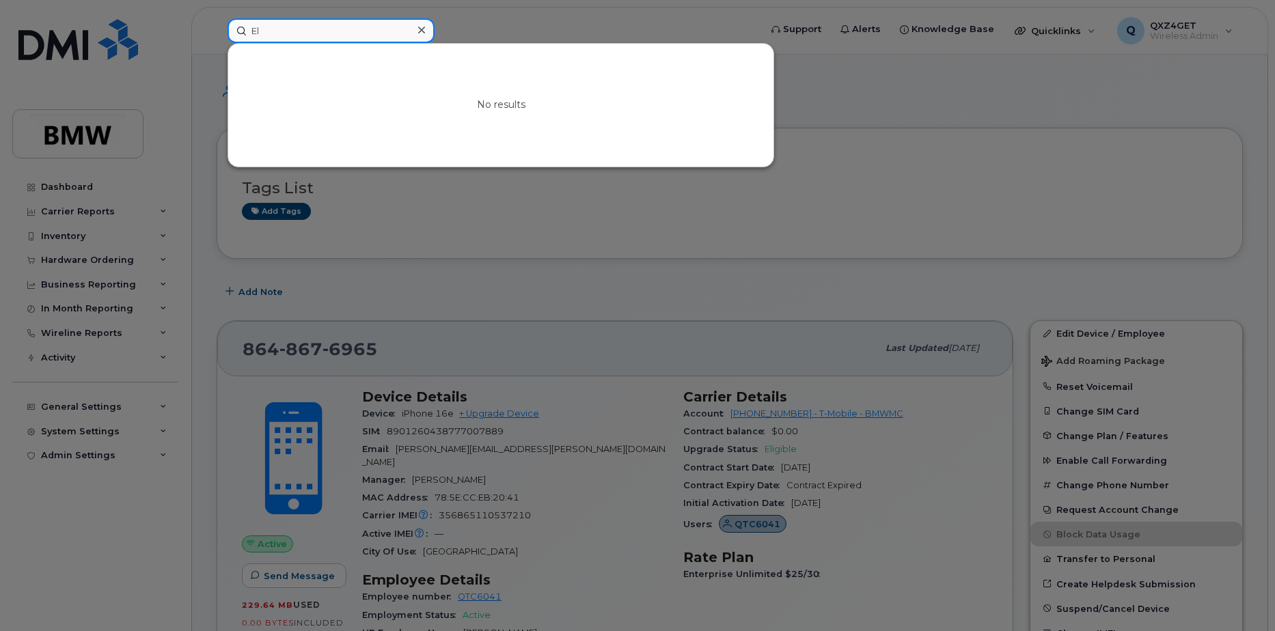
type input "E"
